Goal: Check status: Check status

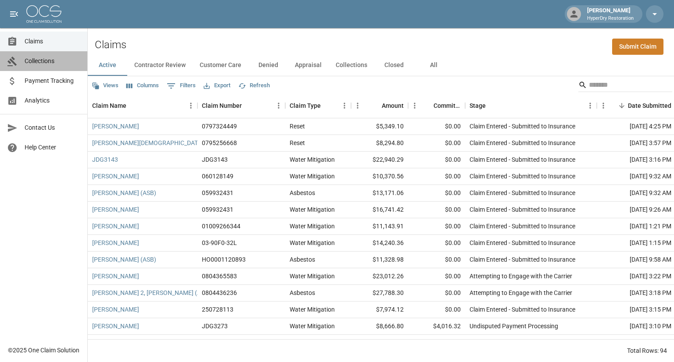
click at [43, 58] on span "Collections" at bounding box center [53, 61] width 56 height 9
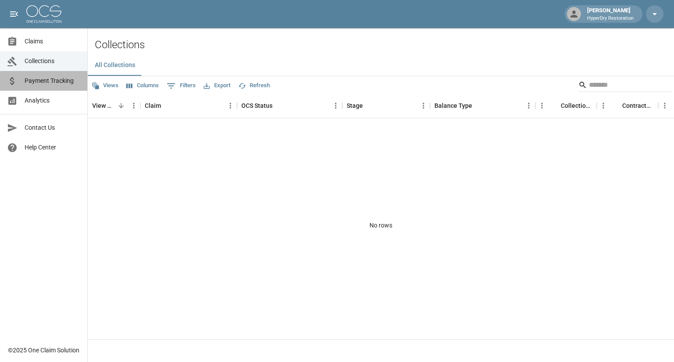
click at [54, 81] on span "Payment Tracking" at bounding box center [53, 80] width 56 height 9
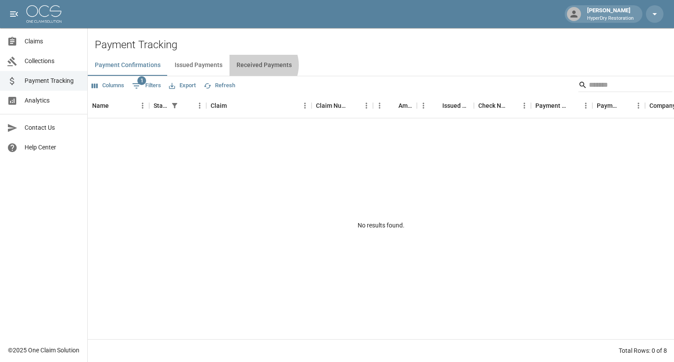
click at [258, 65] on button "Received Payments" at bounding box center [263, 65] width 69 height 21
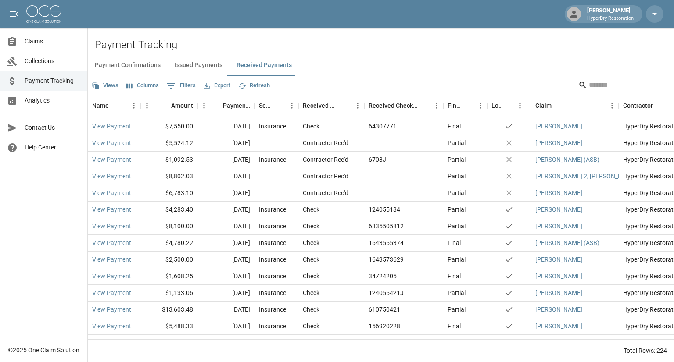
click at [35, 39] on span "Claims" at bounding box center [53, 41] width 56 height 9
